Goal: Transaction & Acquisition: Subscribe to service/newsletter

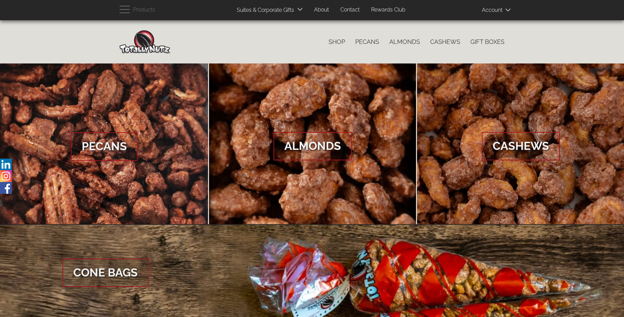
scroll to position [1010, 0]
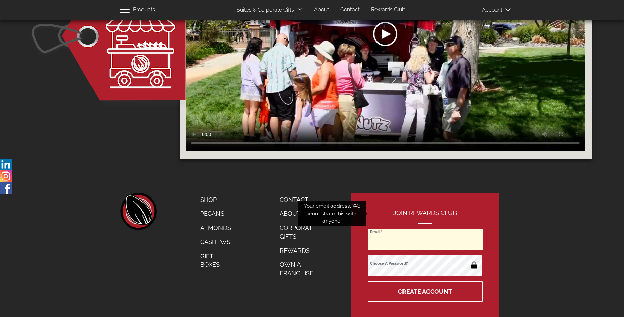
click at [426, 229] on input "Email" at bounding box center [425, 239] width 115 height 21
type input "[EMAIL_ADDRESS][DOMAIN_NAME]"
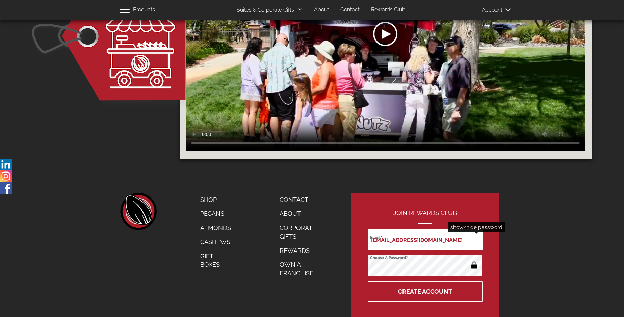
click at [474, 261] on button "button" at bounding box center [474, 266] width 13 height 11
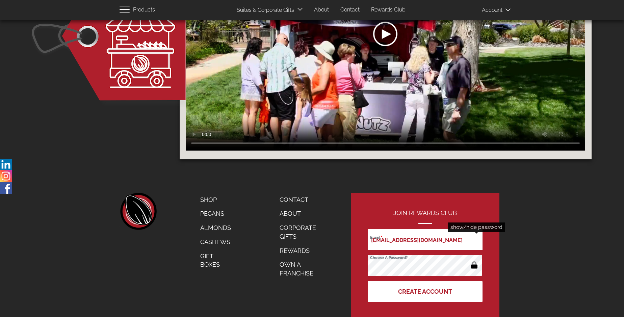
click at [426, 281] on button "Create Account" at bounding box center [425, 291] width 115 height 21
